Goal: Task Accomplishment & Management: Manage account settings

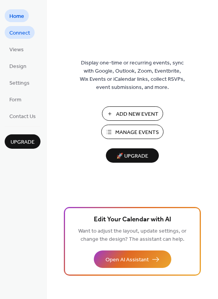
click at [15, 30] on span "Connect" at bounding box center [19, 33] width 21 height 8
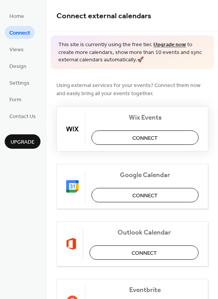
click at [140, 136] on span "Connect" at bounding box center [144, 138] width 25 height 8
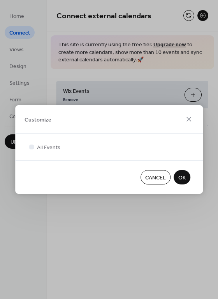
click at [183, 175] on span "OK" at bounding box center [181, 178] width 7 height 8
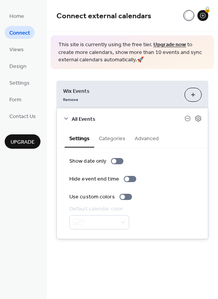
click at [115, 141] on button "Categories" at bounding box center [112, 138] width 36 height 18
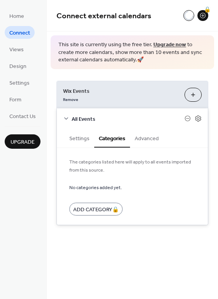
click at [144, 139] on button "Advanced" at bounding box center [146, 138] width 33 height 18
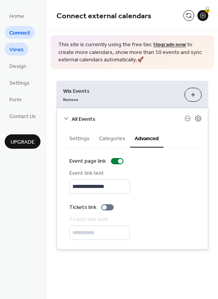
click at [16, 51] on span "Views" at bounding box center [16, 50] width 14 height 8
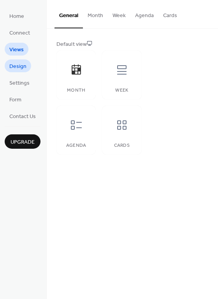
click at [23, 66] on span "Design" at bounding box center [17, 67] width 17 height 8
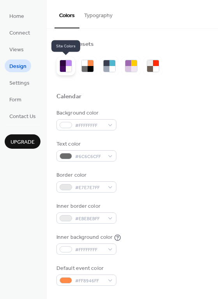
click at [69, 65] on div at bounding box center [69, 63] width 6 height 6
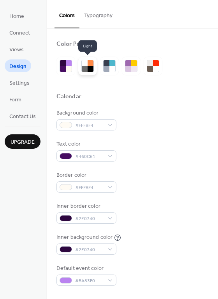
click at [87, 70] on div at bounding box center [90, 69] width 6 height 6
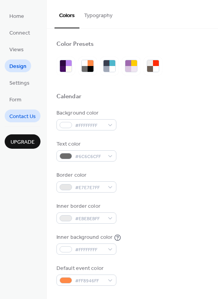
click at [22, 117] on span "Contact Us" at bounding box center [22, 117] width 26 height 8
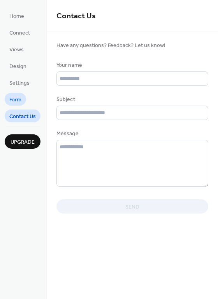
click at [22, 98] on link "Form" at bounding box center [15, 99] width 21 height 13
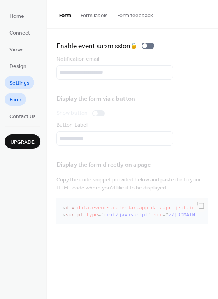
click at [24, 83] on span "Settings" at bounding box center [19, 83] width 20 height 8
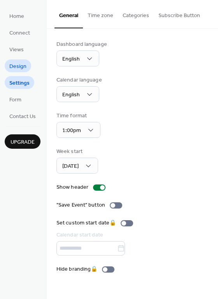
click at [17, 65] on span "Design" at bounding box center [17, 67] width 17 height 8
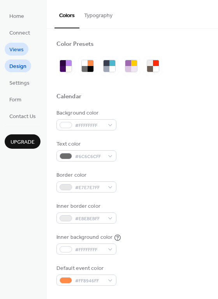
click at [20, 49] on span "Views" at bounding box center [16, 50] width 14 height 8
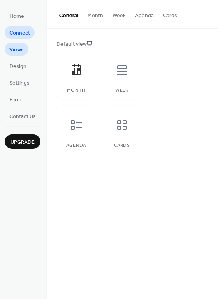
click at [22, 35] on span "Connect" at bounding box center [19, 33] width 21 height 8
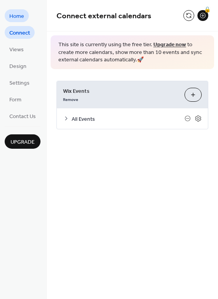
click at [17, 17] on span "Home" at bounding box center [16, 16] width 15 height 8
